Goal: Transaction & Acquisition: Download file/media

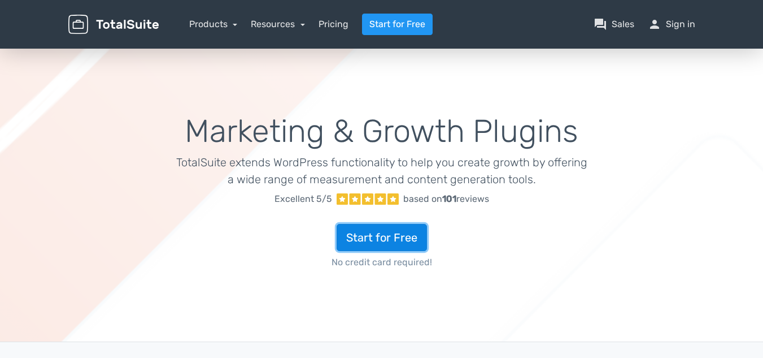
click at [368, 234] on link "Start for Free" at bounding box center [382, 237] width 90 height 27
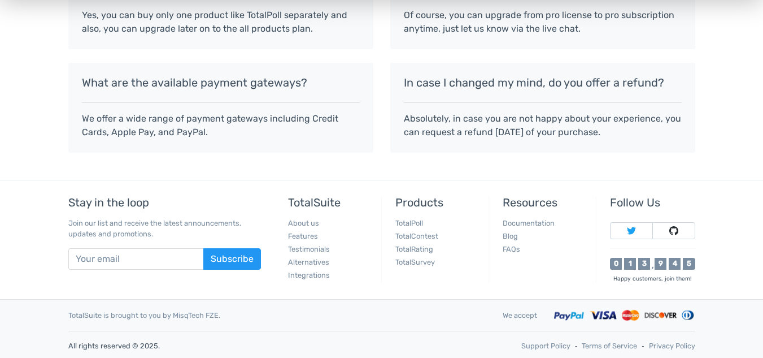
scroll to position [1141, 0]
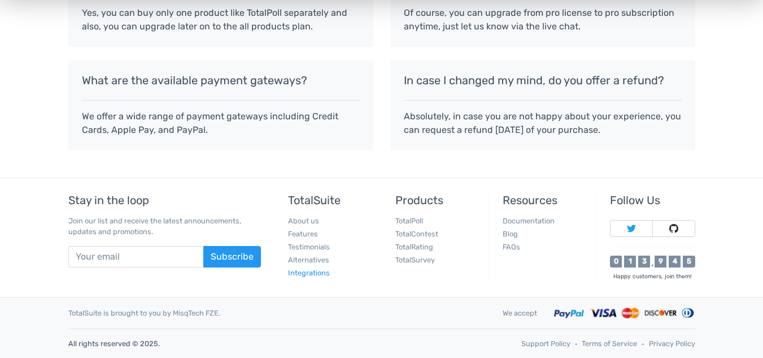
click at [299, 270] on link "Integrations" at bounding box center [309, 272] width 42 height 8
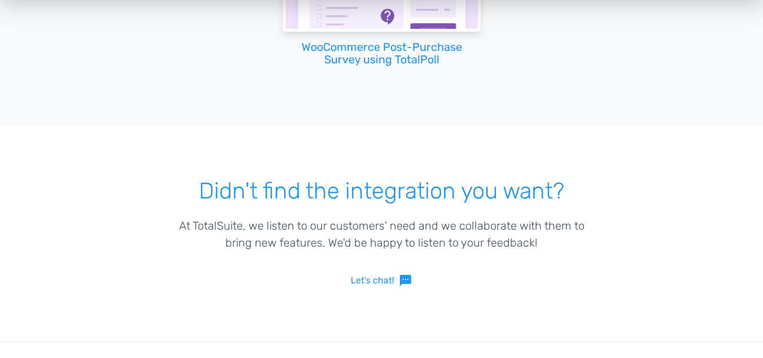
scroll to position [395, 0]
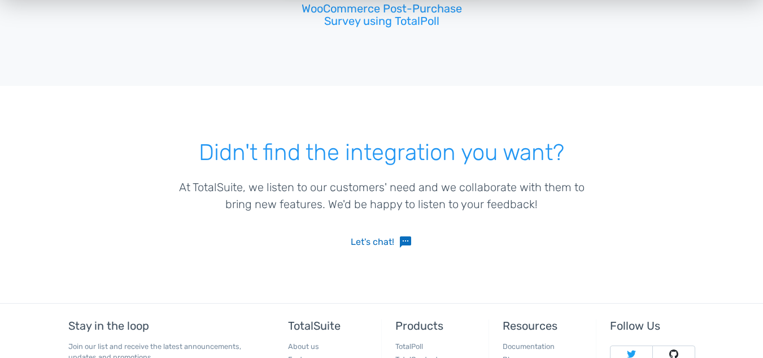
click at [375, 241] on link "Let's chat! sms" at bounding box center [382, 242] width 62 height 14
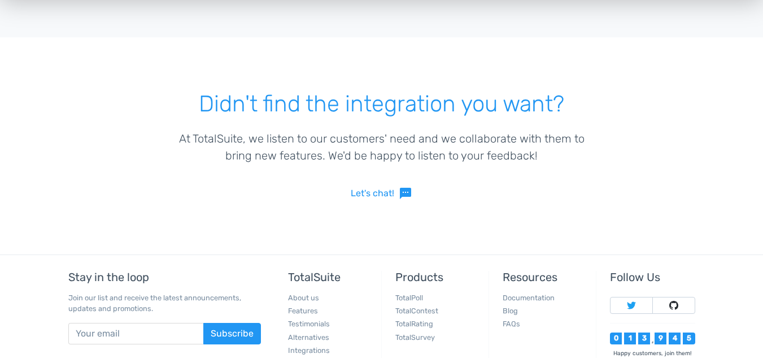
scroll to position [452, 0]
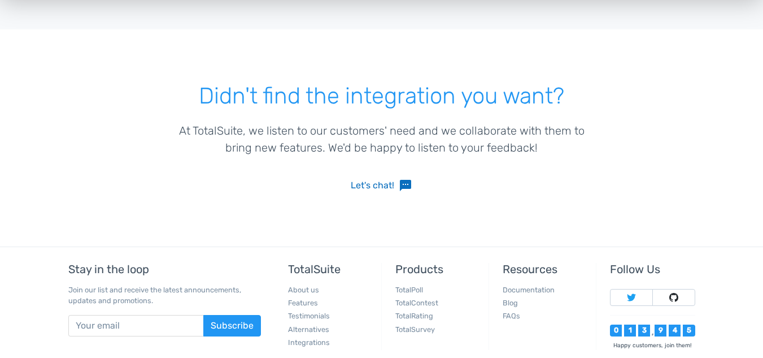
click at [355, 188] on link "Let's chat! sms" at bounding box center [382, 186] width 62 height 14
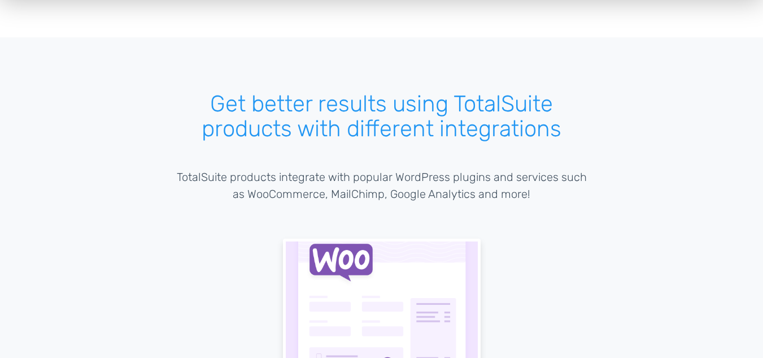
scroll to position [0, 0]
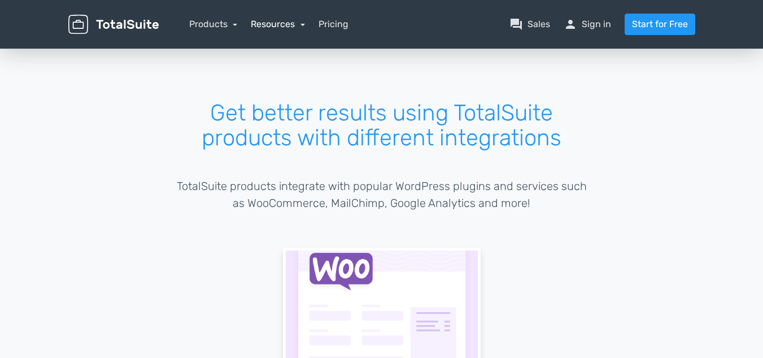
click at [295, 25] on link "Resources" at bounding box center [278, 24] width 54 height 11
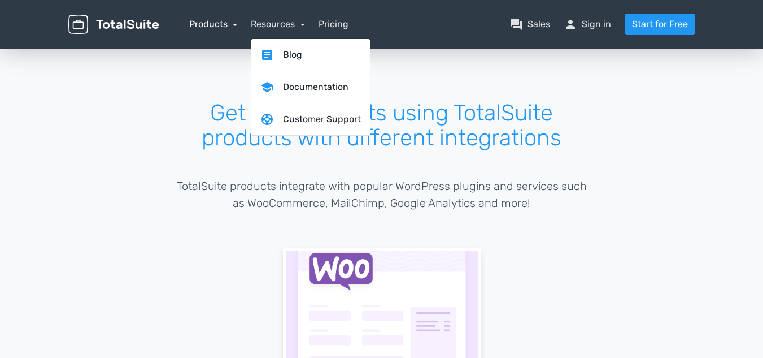
click at [225, 25] on link "Products" at bounding box center [213, 24] width 49 height 11
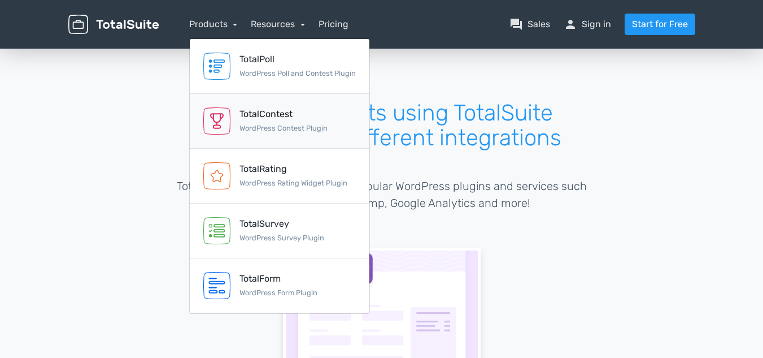
click at [290, 119] on div "TotalContest" at bounding box center [284, 114] width 88 height 14
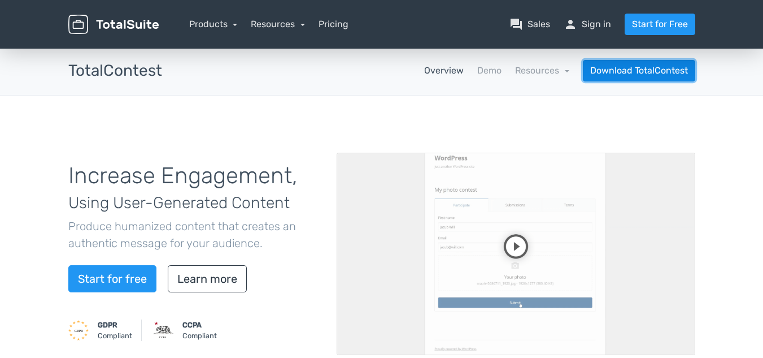
click at [611, 71] on link "Download TotalContest" at bounding box center [639, 70] width 112 height 21
